Goal: Task Accomplishment & Management: Manage account settings

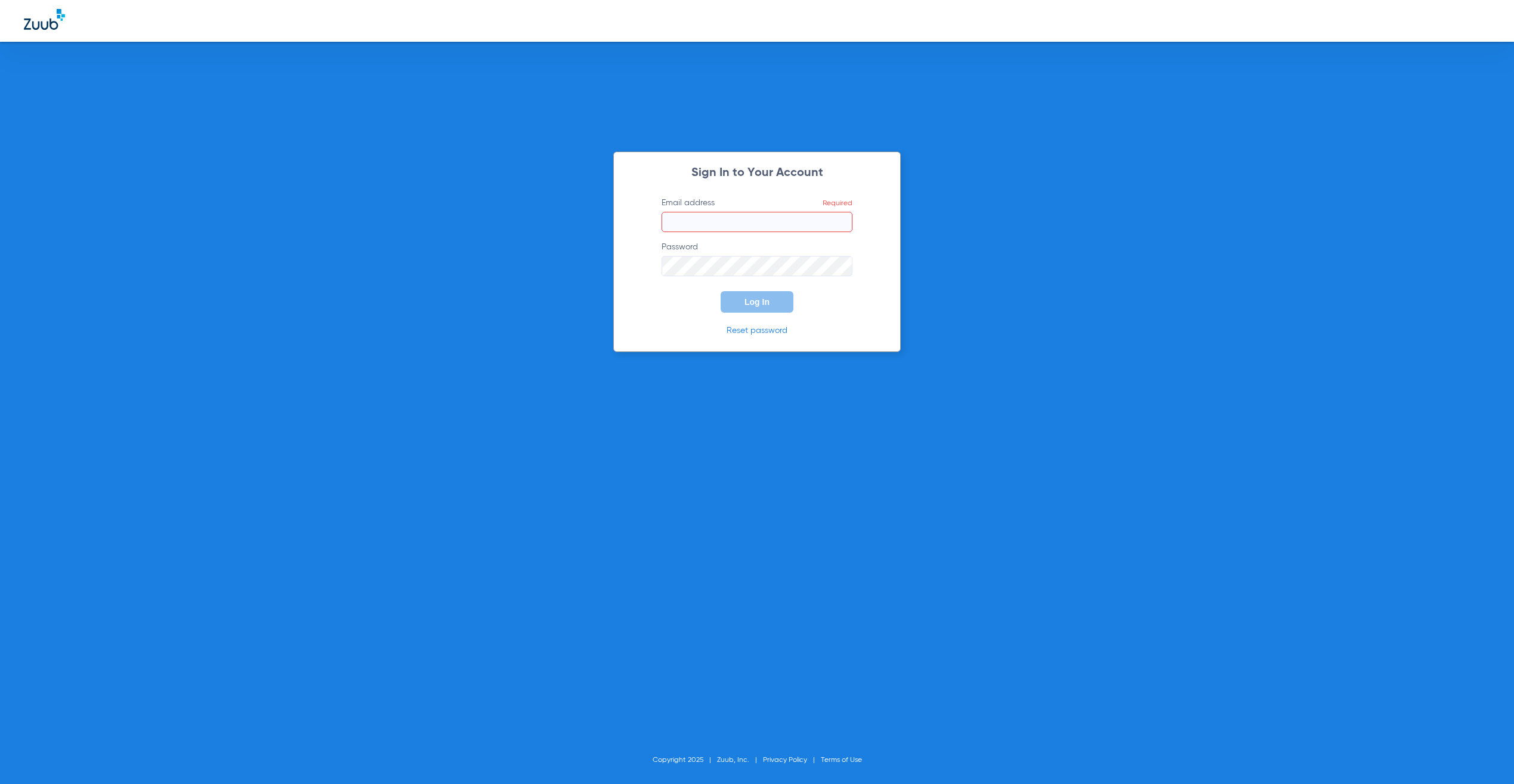
type input "[PERSON_NAME][EMAIL_ADDRESS][PERSON_NAME][DOMAIN_NAME]"
click at [747, 303] on span "Log In" at bounding box center [757, 302] width 25 height 9
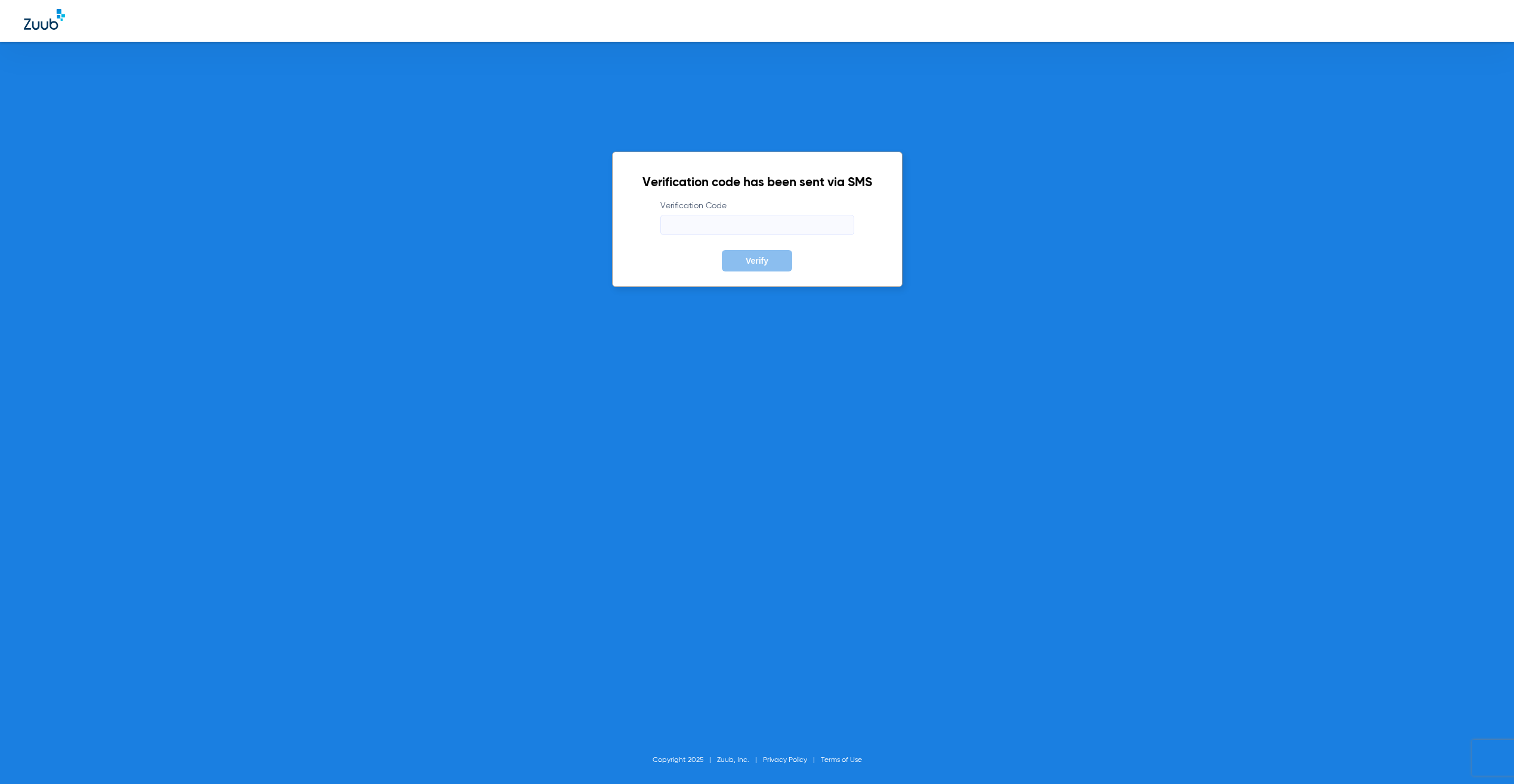
click at [803, 218] on input "Verification Code" at bounding box center [757, 224] width 194 height 20
type input "792038"
click at [722, 250] on button "Verify" at bounding box center [757, 261] width 70 height 22
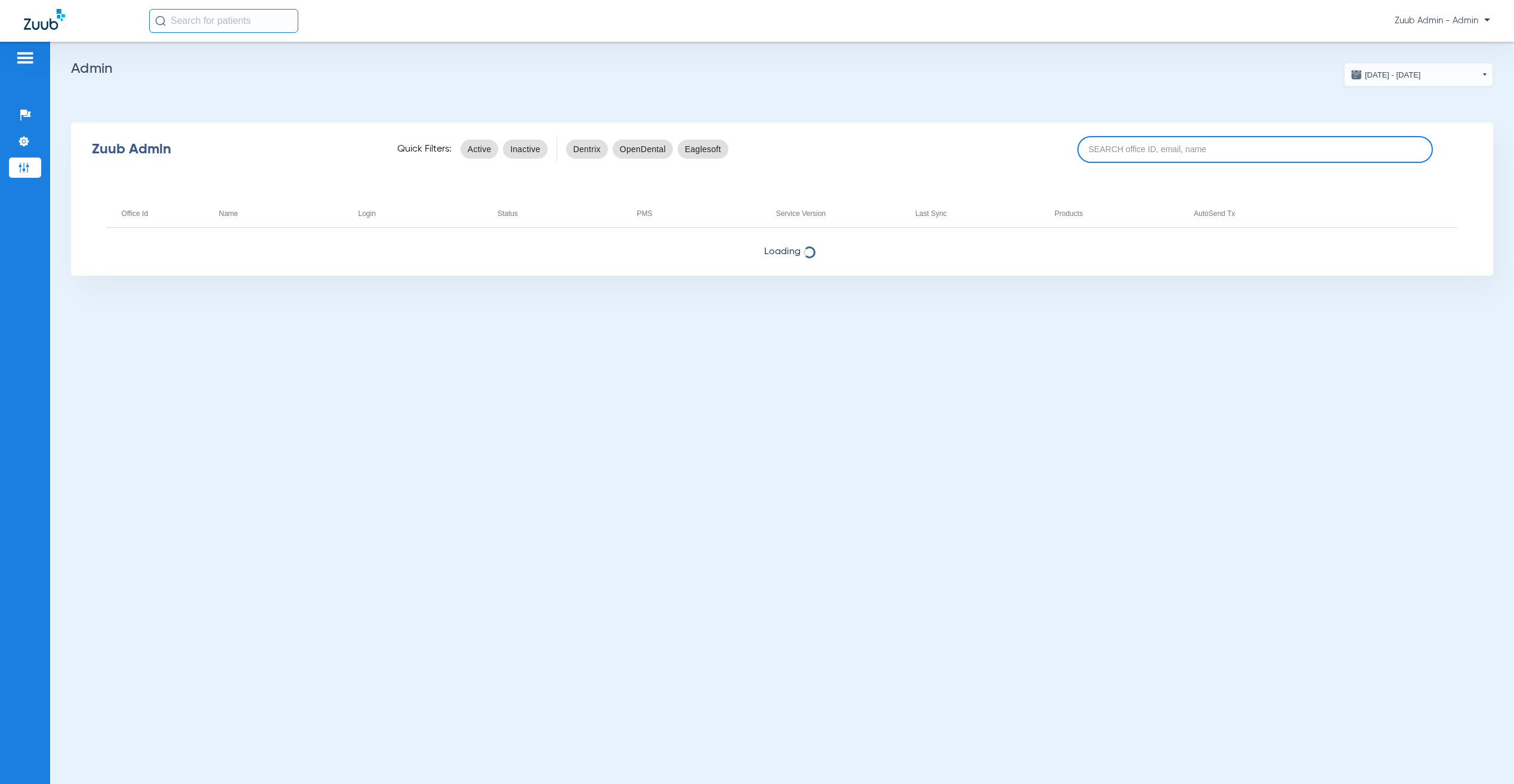
click at [1175, 142] on input at bounding box center [1255, 149] width 355 height 27
paste input "7aId#MwGxIHJ4m"
type input "7aId#MwGxIHJ4m"
click at [1167, 152] on input "7aId#MwGxIHJ4m" at bounding box center [1255, 149] width 355 height 27
click at [1167, 151] on input "7aId#MwGxIHJ4m" at bounding box center [1255, 149] width 355 height 27
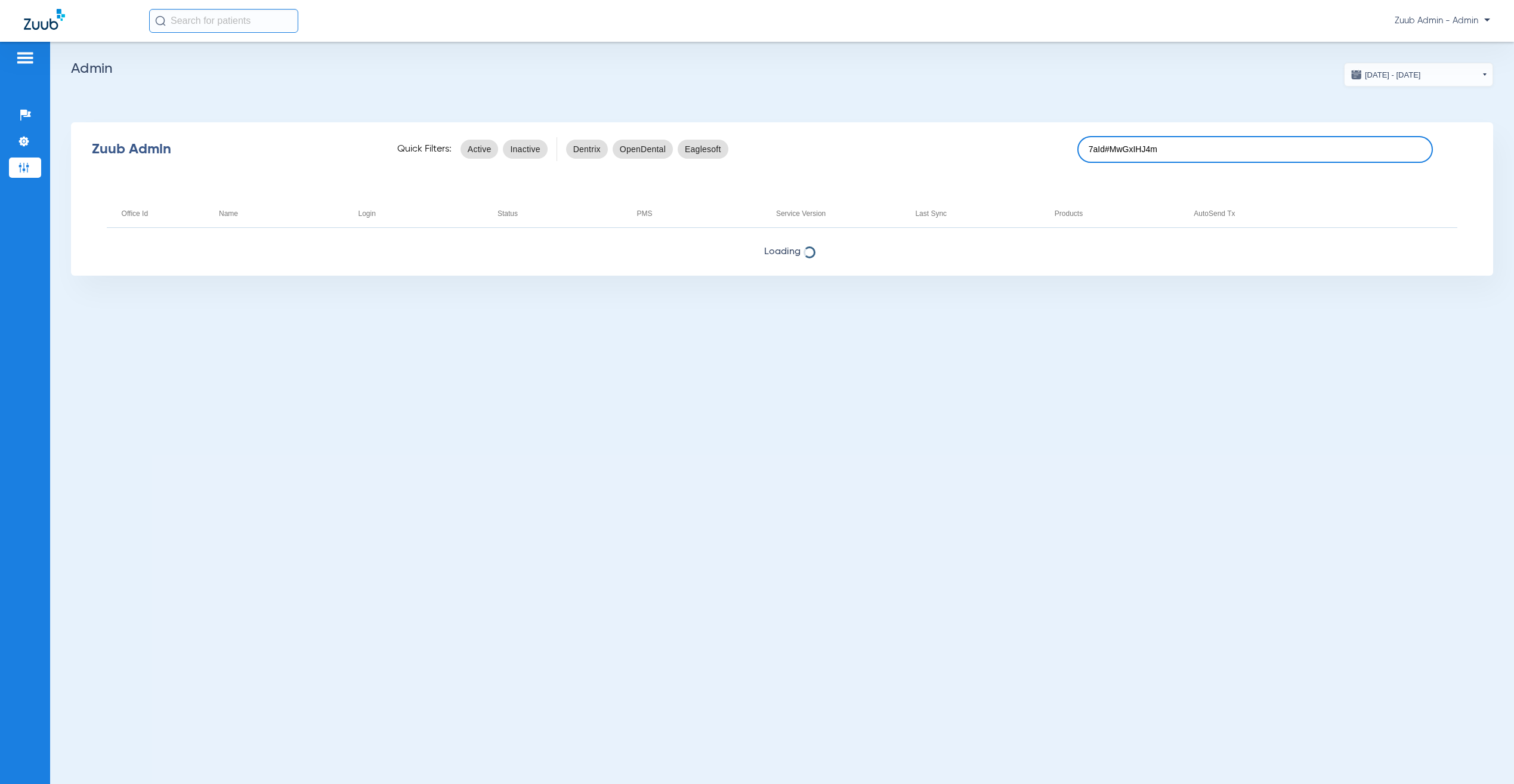
click at [1167, 151] on input "7aId#MwGxIHJ4m" at bounding box center [1255, 149] width 355 height 27
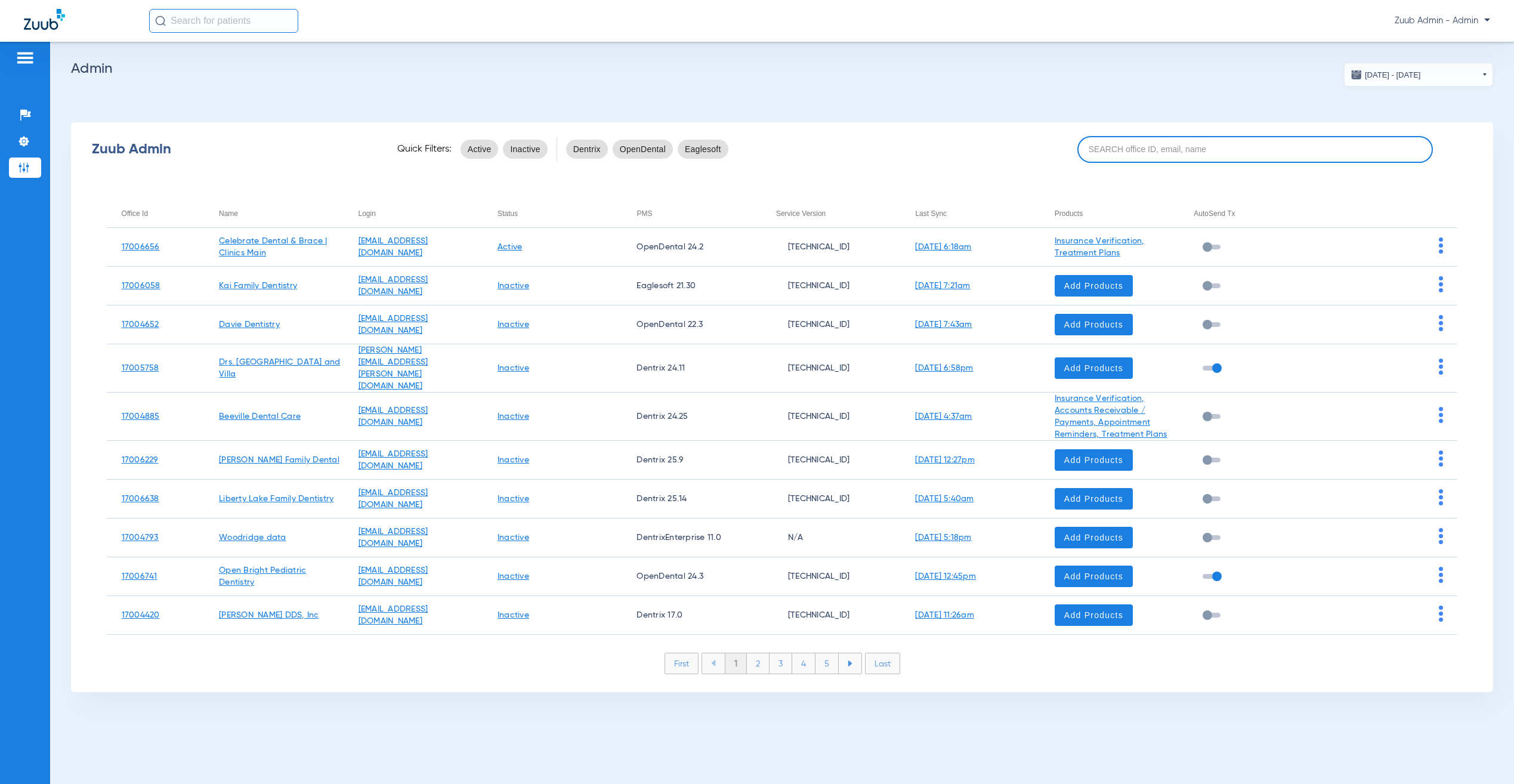
click at [1142, 146] on input at bounding box center [1255, 149] width 355 height 27
paste input "17006445"
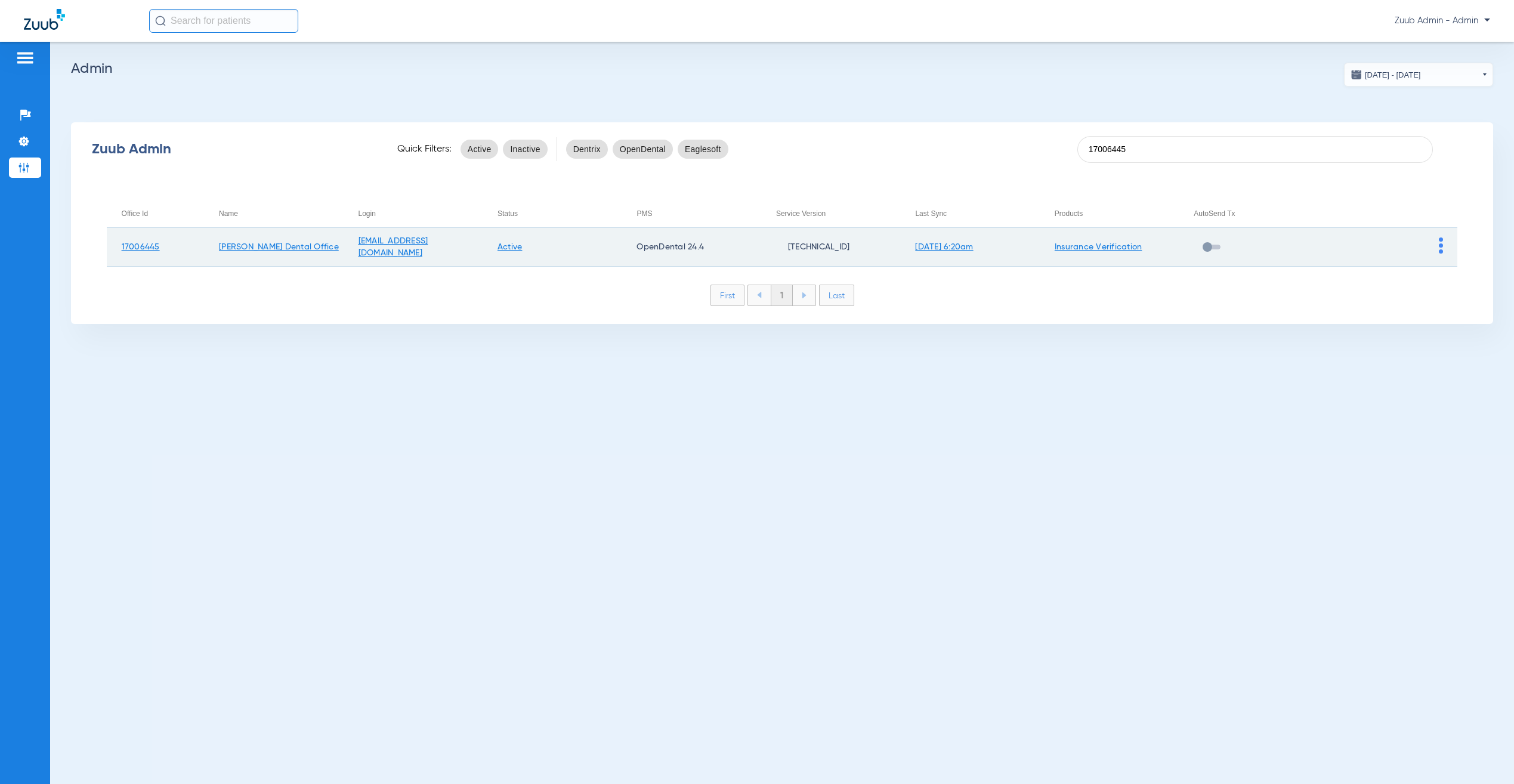
type input "17006445"
click at [1441, 243] on img at bounding box center [1440, 245] width 4 height 16
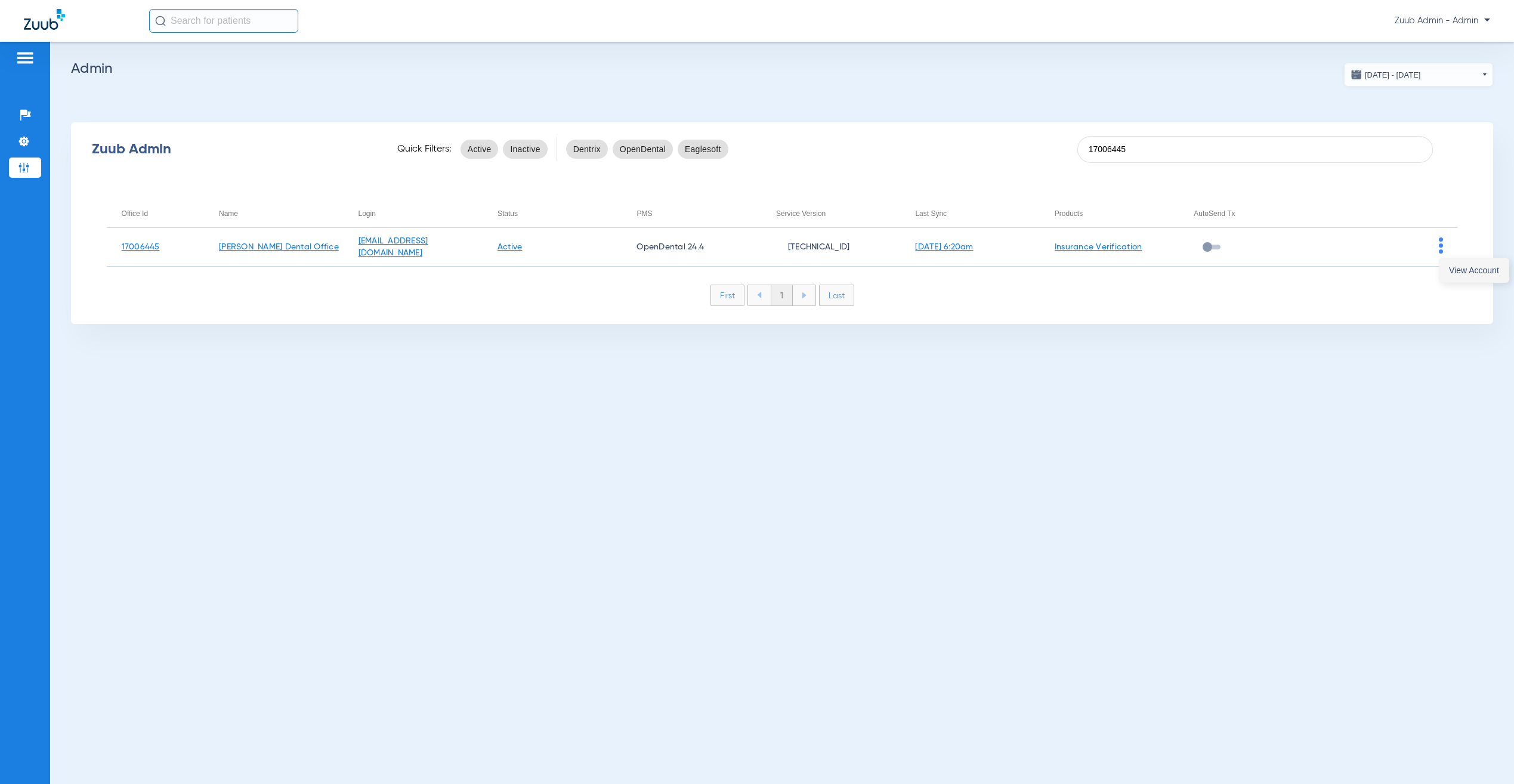
click at [1456, 267] on span "View Account" at bounding box center [1474, 270] width 50 height 9
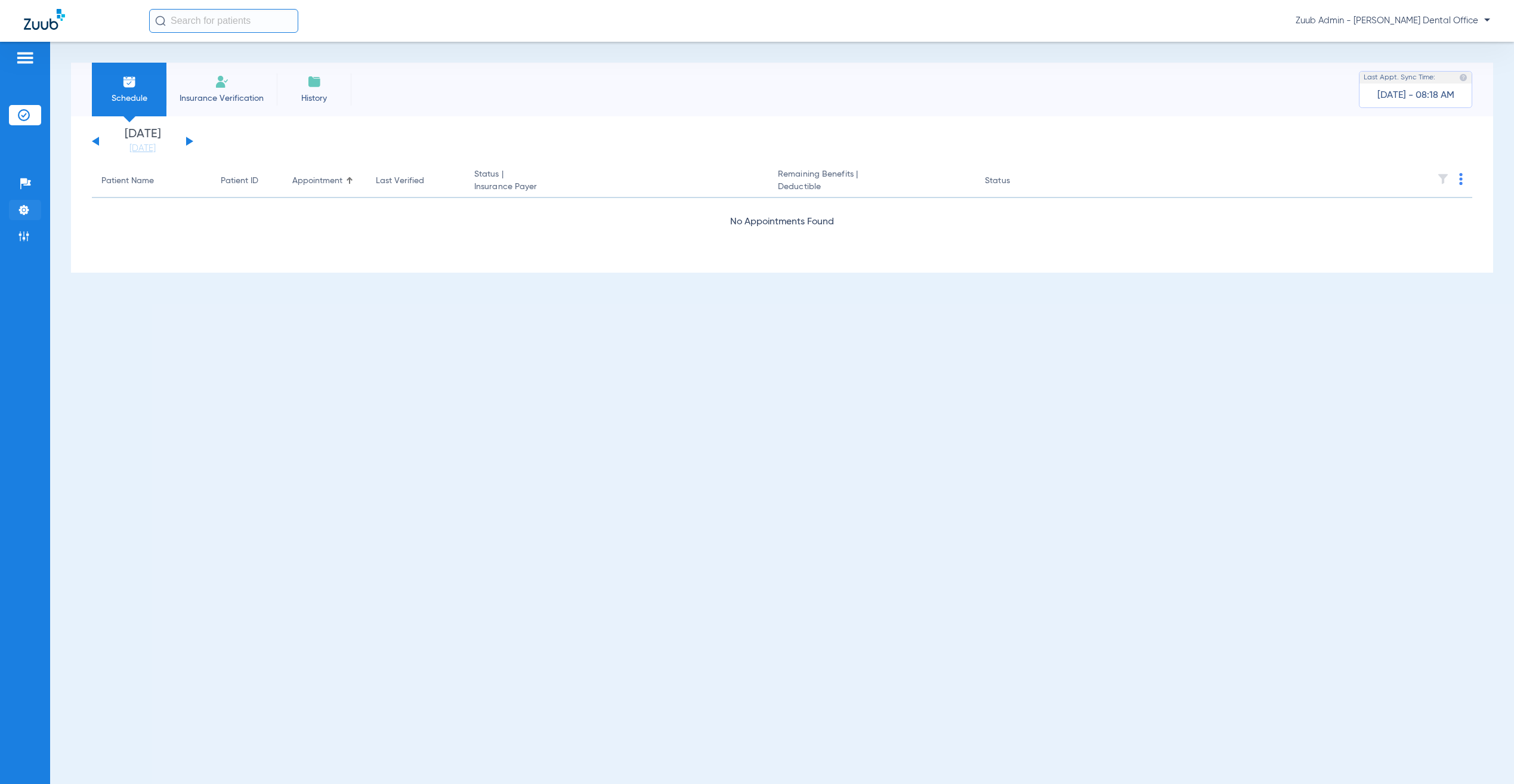
click at [22, 207] on img at bounding box center [23, 210] width 12 height 12
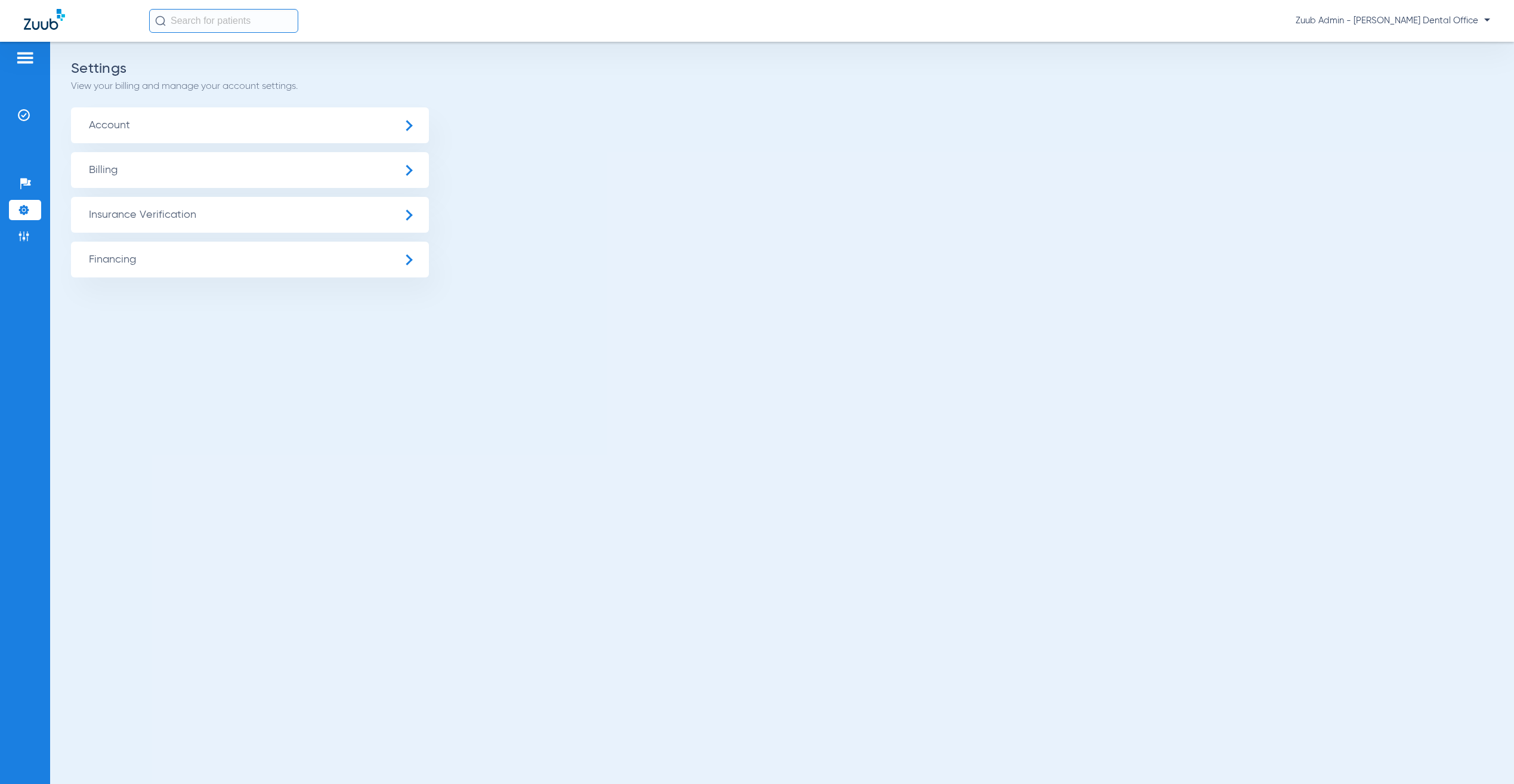
click at [163, 214] on span "Insurance Verification" at bounding box center [250, 214] width 358 height 36
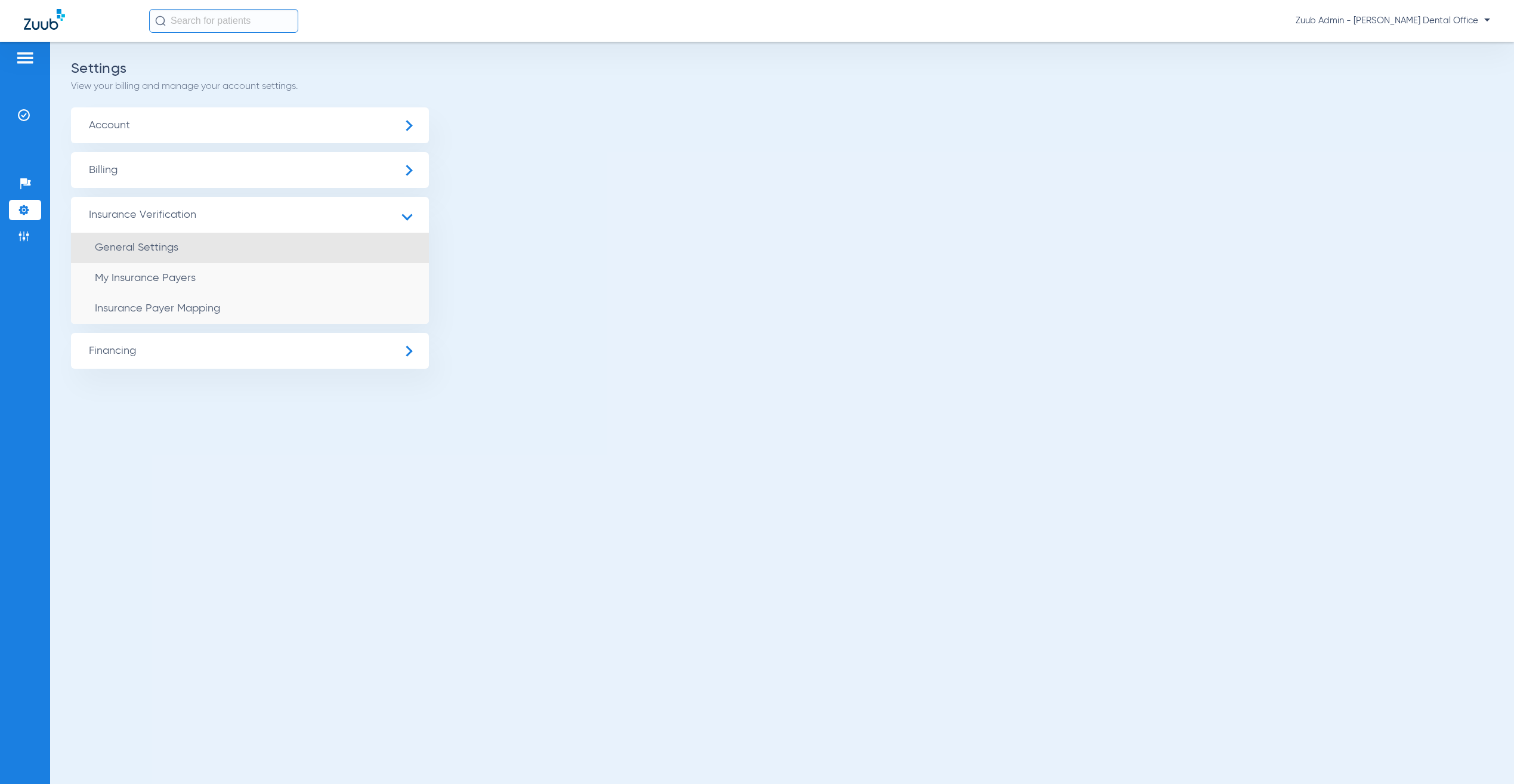
click at [211, 241] on li "General Settings" at bounding box center [250, 248] width 358 height 30
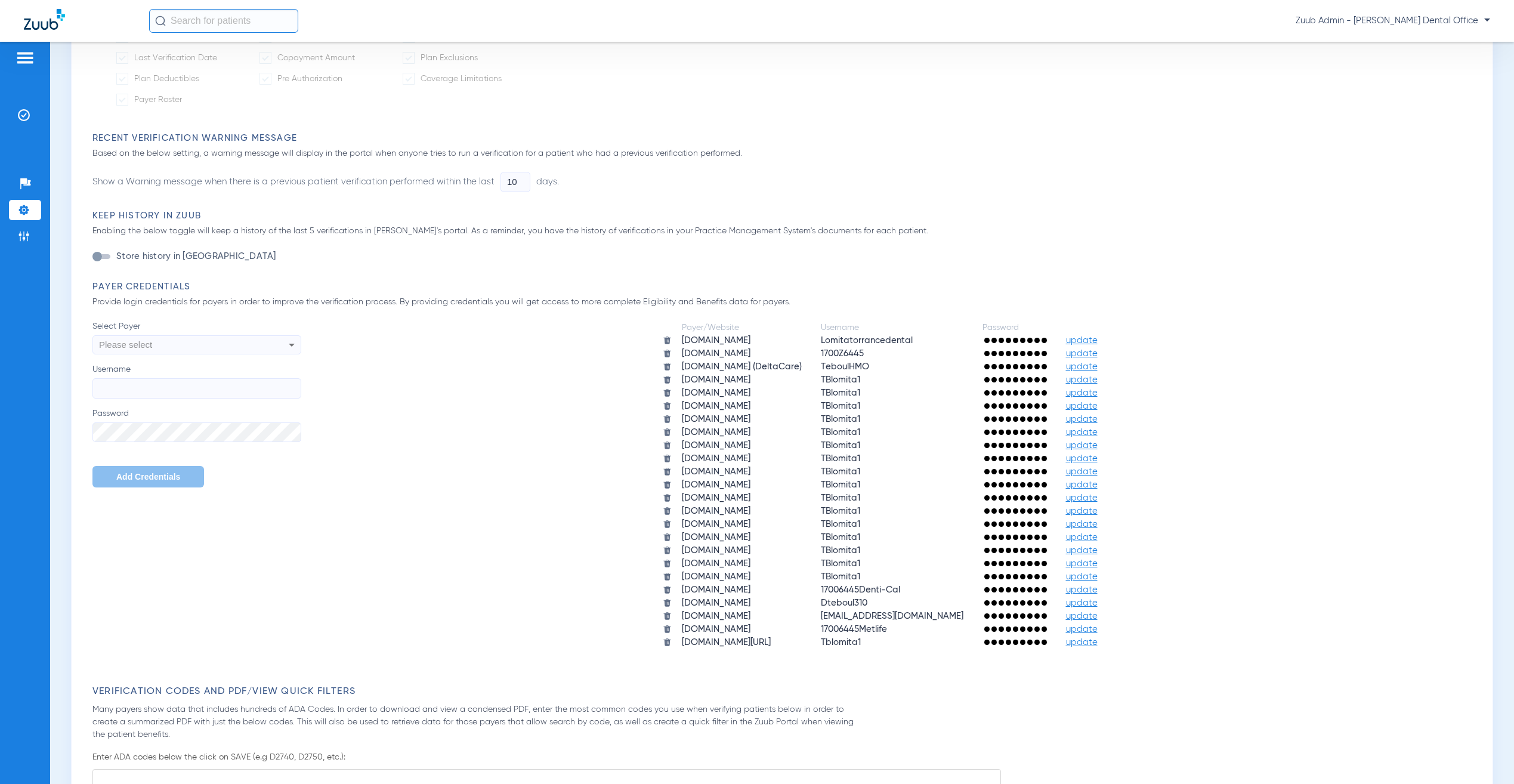
scroll to position [483, 0]
click at [1067, 573] on td "update" at bounding box center [1082, 575] width 50 height 12
click at [1066, 584] on span "update" at bounding box center [1081, 589] width 32 height 9
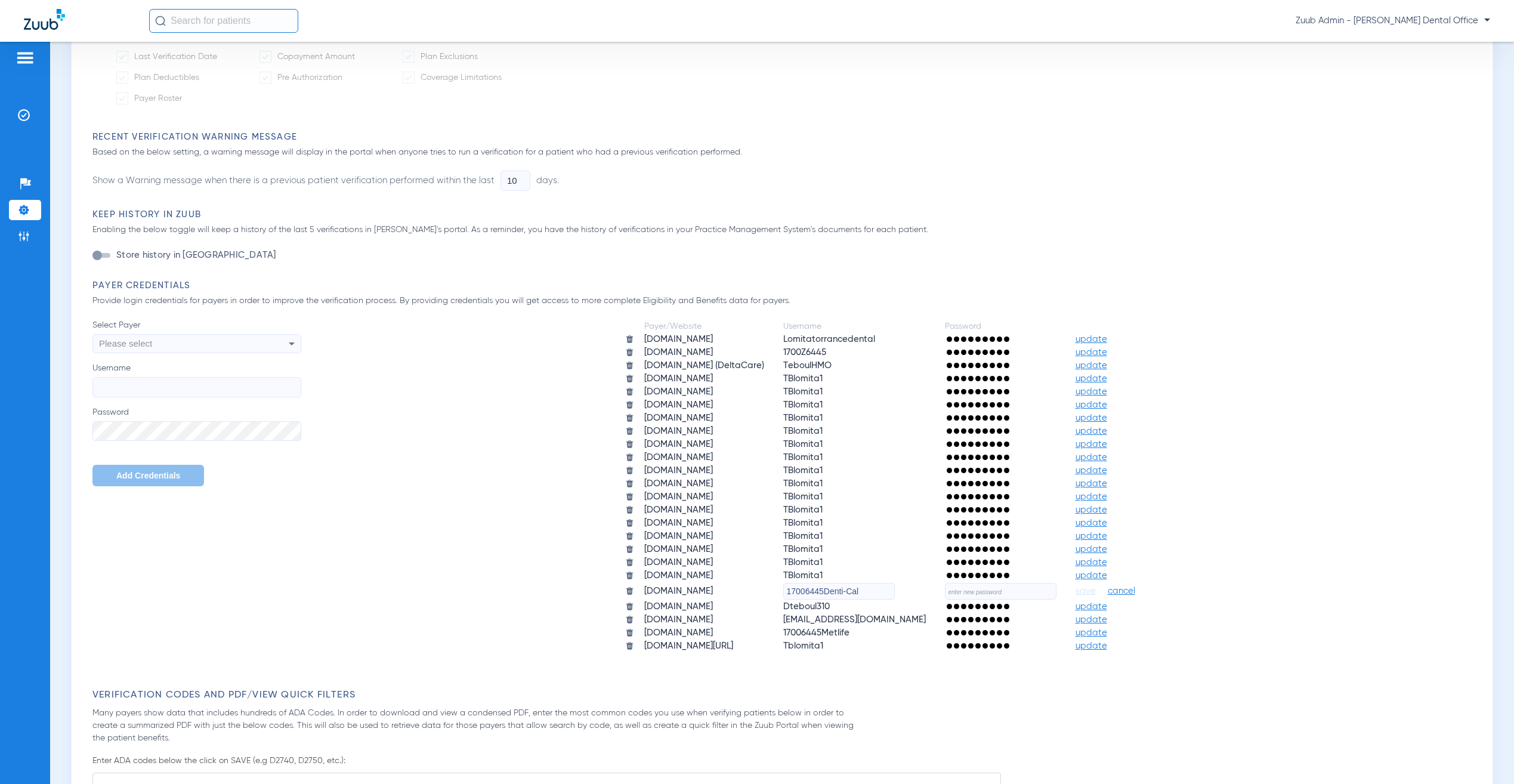
click at [954, 583] on input "text" at bounding box center [1001, 591] width 111 height 17
paste input "7aId#MwGxIHJ4m"
type input "7aId#MwGxIHJ4m"
click at [1076, 586] on span "save" at bounding box center [1086, 591] width 20 height 11
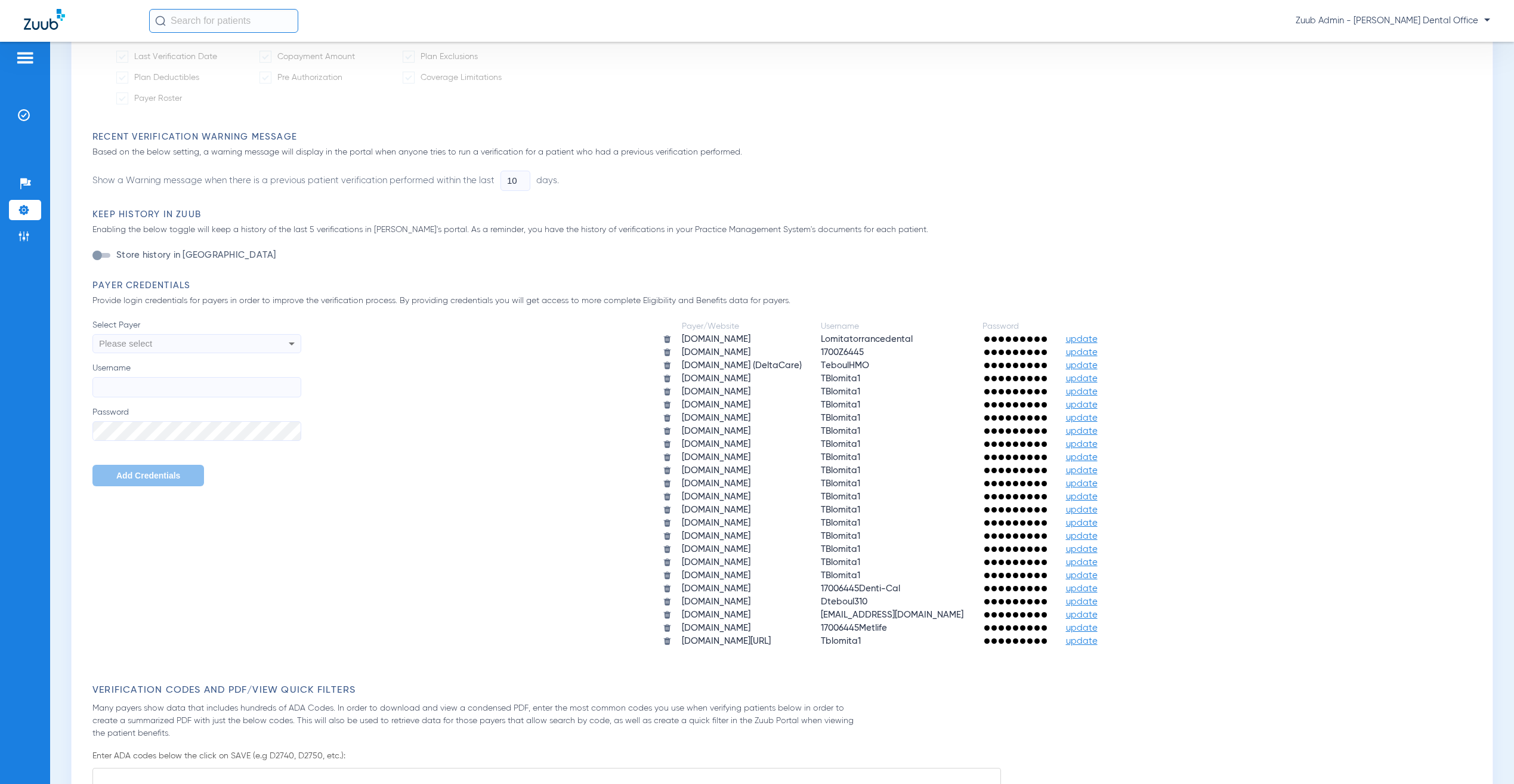
click at [553, 567] on div "Payer/Website Username Password [DOMAIN_NAME] Lomitatorrancedental update [DOMA…" at bounding box center [889, 483] width 1177 height 329
